Goal: Task Accomplishment & Management: Complete application form

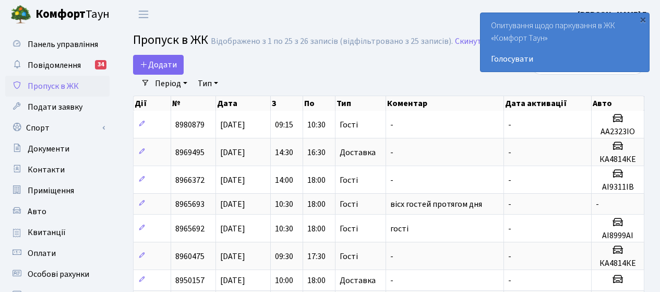
select select "25"
click at [166, 62] on span "Додати" at bounding box center [158, 64] width 37 height 11
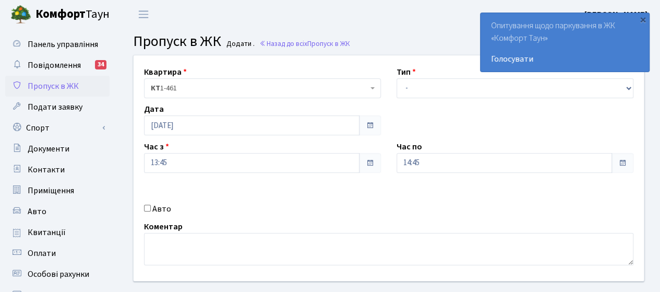
click at [146, 206] on input "Авто" at bounding box center [147, 208] width 7 height 7
checkbox input "true"
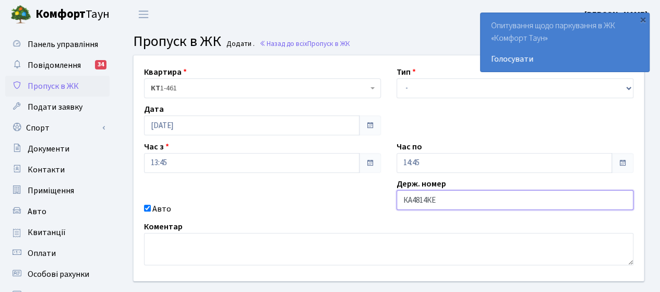
type input "КА4814КЕ"
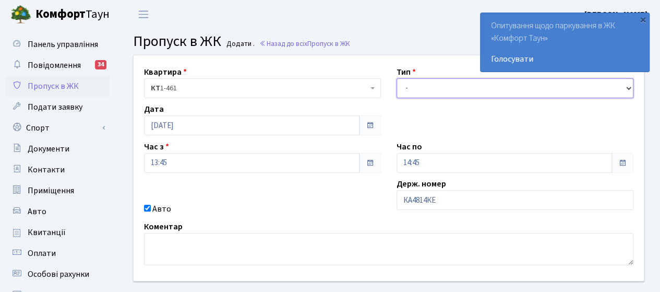
click at [491, 97] on select "- Доставка Таксі Гості Сервіс" at bounding box center [515, 88] width 237 height 20
select select "3"
click at [397, 78] on select "- Доставка Таксі Гості Сервіс" at bounding box center [515, 88] width 237 height 20
click at [434, 90] on select "- Доставка Таксі Гості Сервіс" at bounding box center [515, 88] width 237 height 20
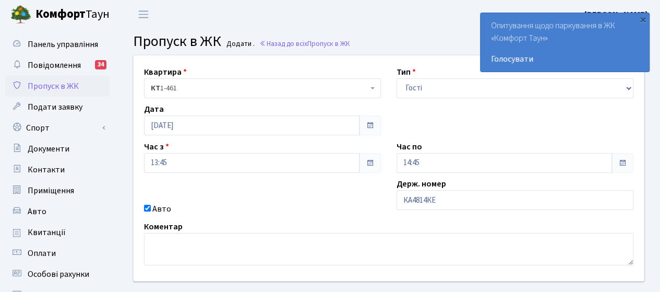
click at [312, 199] on div "Квартира <b>КТ</b>&nbsp;&nbsp;&nbsp;&nbsp;1-461 КТ 1-461 Тип - Доставка Таксі Г…" at bounding box center [389, 167] width 526 height 225
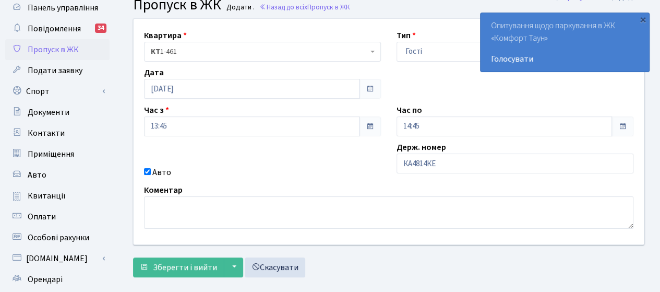
scroll to position [52, 0]
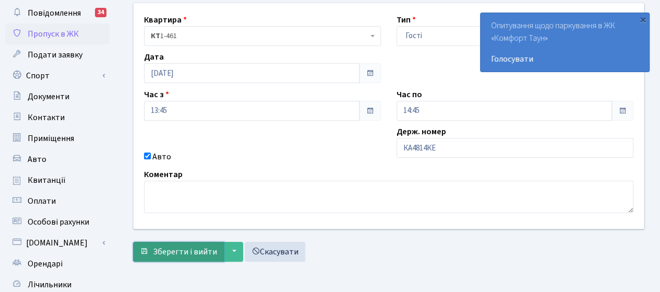
click at [192, 249] on span "Зберегти і вийти" at bounding box center [185, 251] width 64 height 11
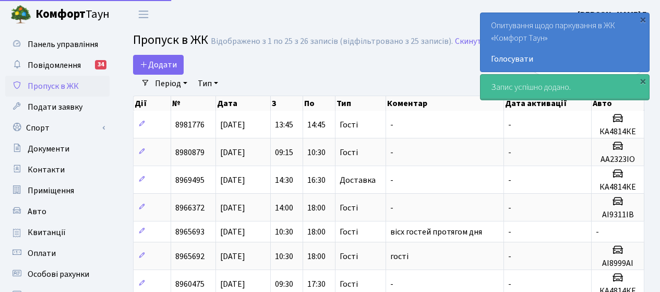
select select "25"
